Goal: Check status: Check status

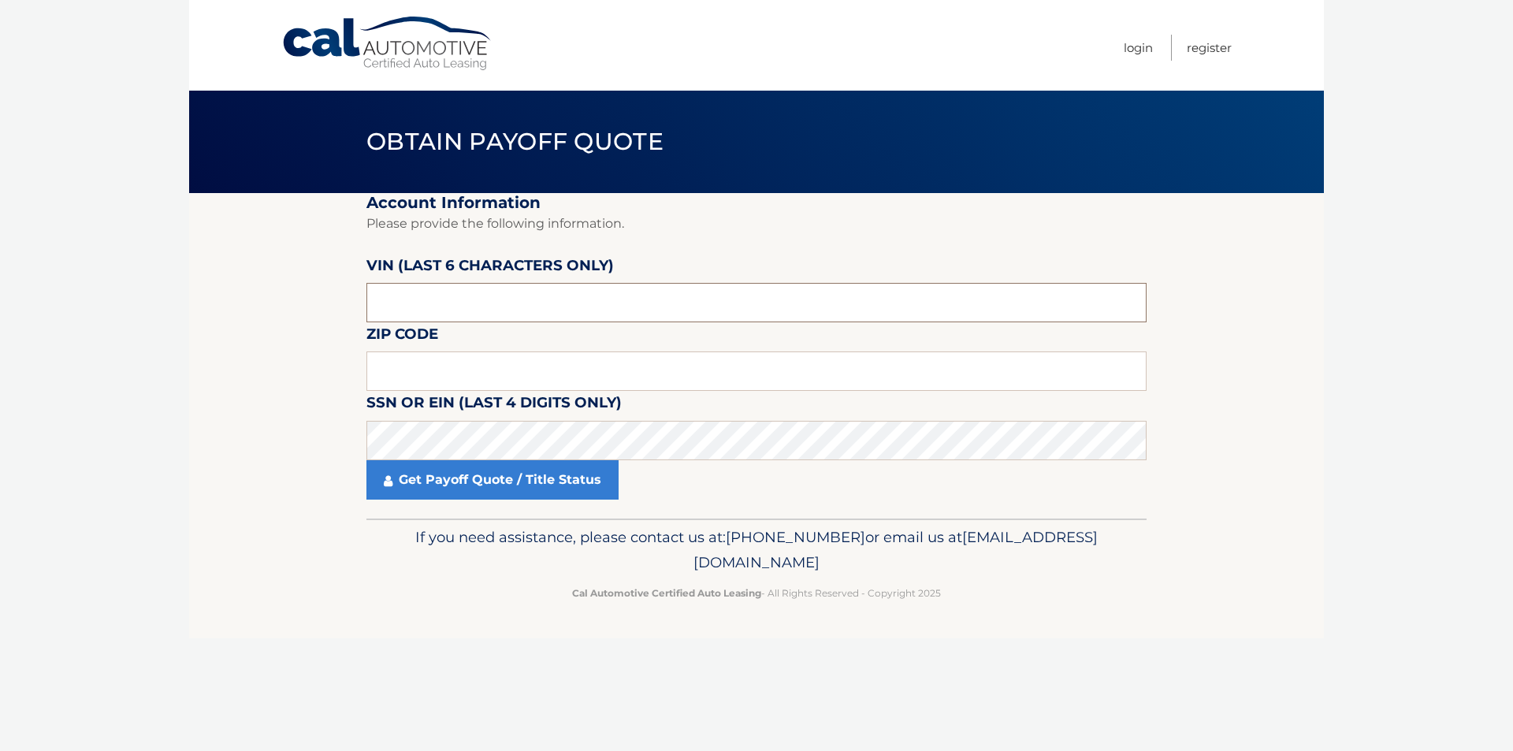
drag, startPoint x: 411, startPoint y: 303, endPoint x: 247, endPoint y: 301, distance: 164.0
click at [263, 300] on section "Account Information Please provide the following information. [PERSON_NAME] (la…" at bounding box center [756, 356] width 1135 height 326
type input "047597"
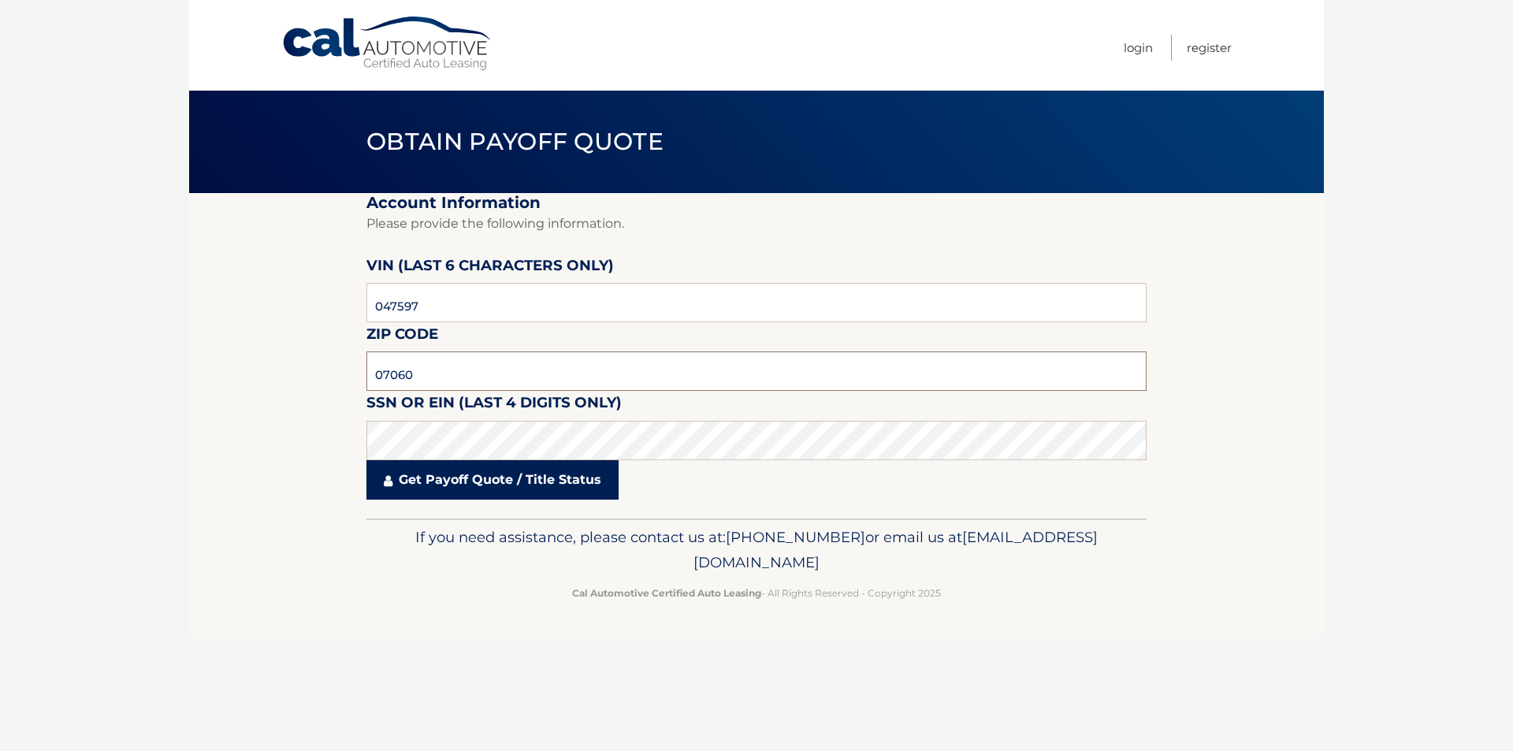
type input "07060"
click at [486, 485] on link "Get Payoff Quote / Title Status" at bounding box center [492, 479] width 252 height 39
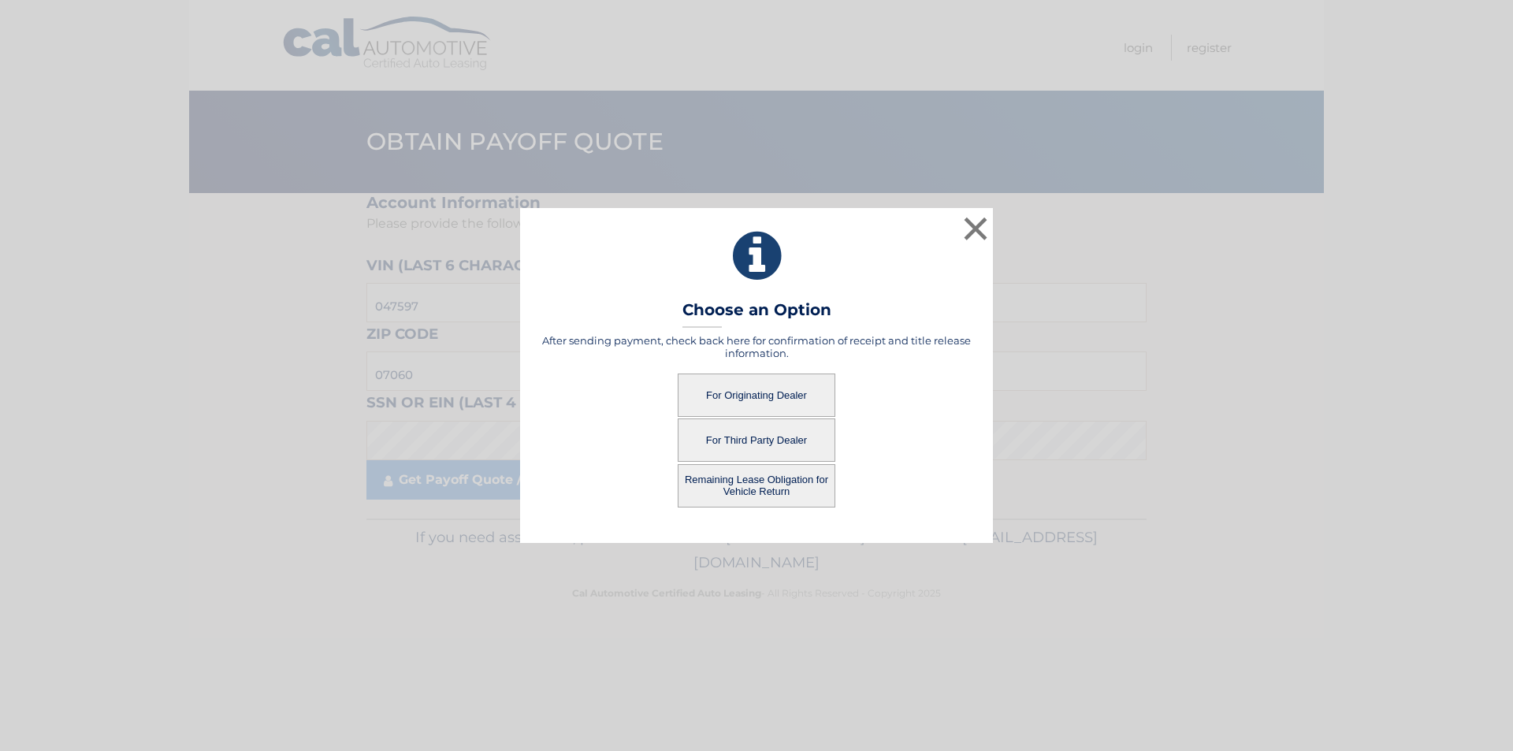
click at [757, 393] on button "For Originating Dealer" at bounding box center [757, 395] width 158 height 43
click at [763, 396] on button "For Originating Dealer" at bounding box center [757, 395] width 158 height 43
